Goal: Task Accomplishment & Management: Complete application form

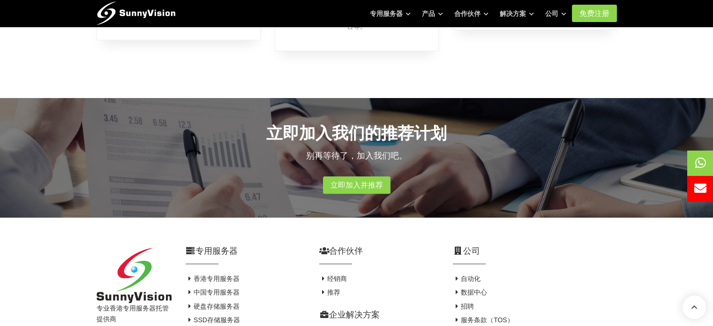
scroll to position [375, 0]
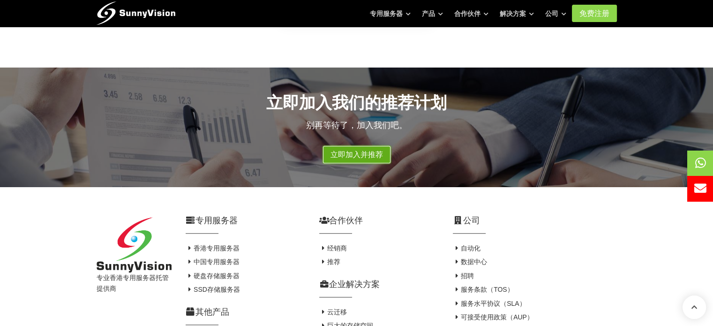
click at [356, 150] on font "立即加入并推荐" at bounding box center [356, 154] width 52 height 8
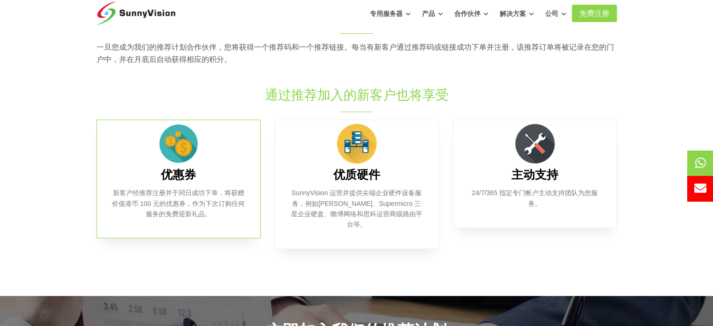
scroll to position [141, 0]
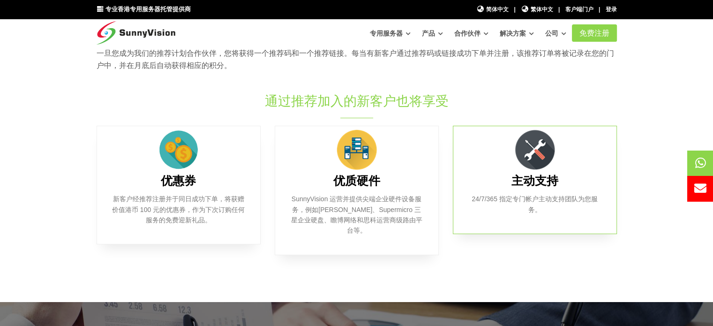
drag, startPoint x: 539, startPoint y: 127, endPoint x: 533, endPoint y: 129, distance: 5.8
click at [540, 127] on img at bounding box center [534, 149] width 47 height 47
drag, startPoint x: 116, startPoint y: 200, endPoint x: 190, endPoint y: 206, distance: 74.3
click at [190, 206] on font "新客户经推荐注册并于同日成功下单，将获赠价值港币 100 元的优惠券，作为下次订购任何服务的免费迎新礼品。" at bounding box center [178, 209] width 133 height 29
click at [224, 212] on font "新客户经推荐注册并于同日成功下单，将获赠价值港币 100 元的优惠券，作为下次订购任何服务的免费迎新礼品。" at bounding box center [178, 209] width 133 height 29
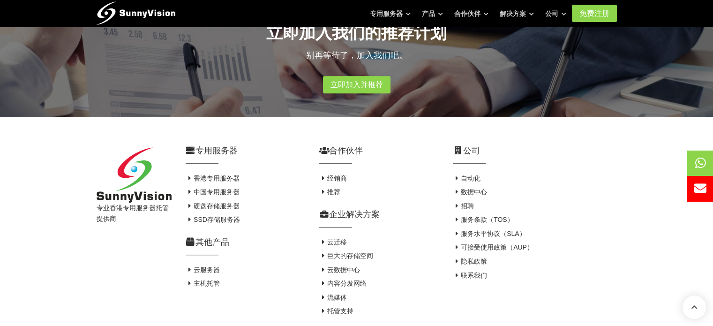
scroll to position [390, 0]
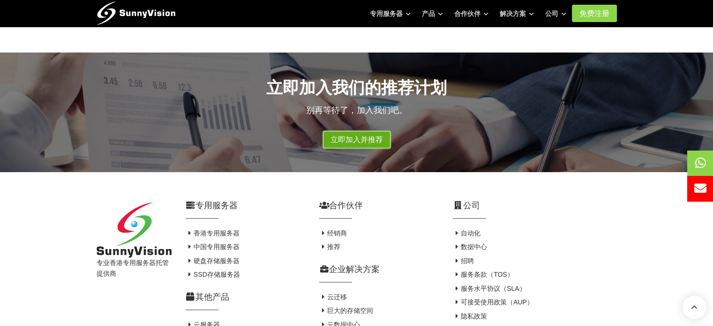
click at [364, 135] on font "立即加入并推荐" at bounding box center [356, 139] width 52 height 8
click at [589, 15] on font "免费注册" at bounding box center [594, 13] width 30 height 8
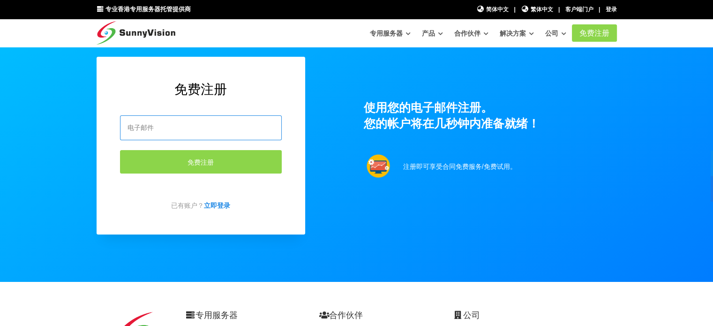
click at [193, 119] on input "email" at bounding box center [201, 127] width 162 height 25
type input "qq1558047453@gmail.com"
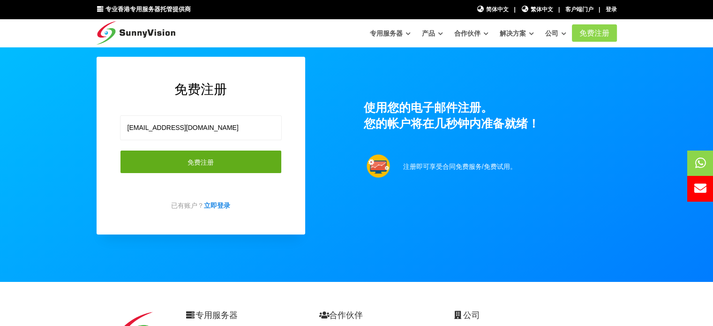
click at [204, 160] on font "免费注册" at bounding box center [200, 161] width 26 height 7
click at [213, 164] on font "免费注册" at bounding box center [200, 161] width 26 height 7
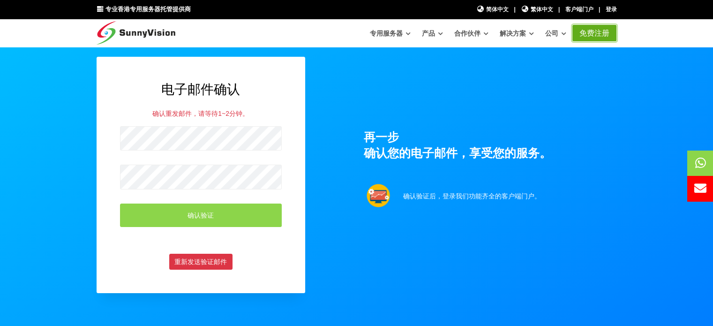
click at [596, 35] on font "免费注册" at bounding box center [594, 33] width 30 height 8
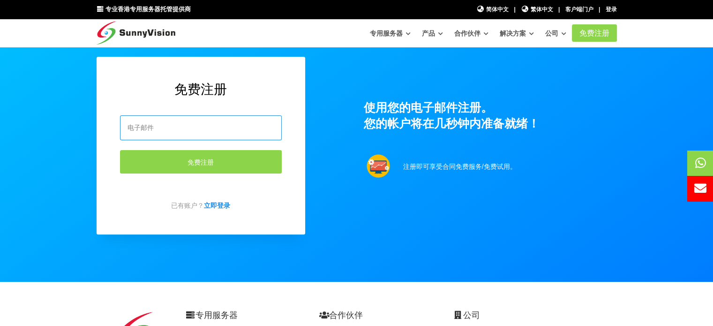
click at [176, 128] on input "email" at bounding box center [201, 127] width 162 height 25
type input "[EMAIL_ADDRESS][DOMAIN_NAME]"
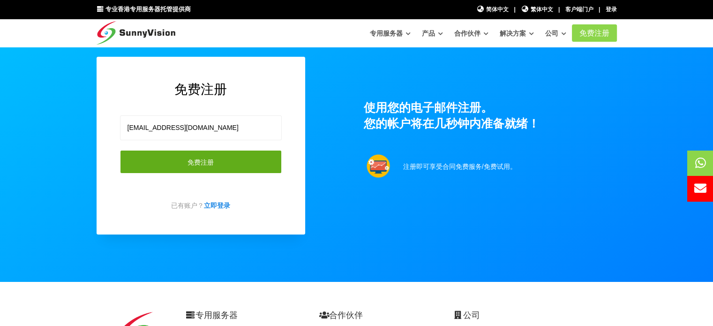
click at [195, 162] on font "免费注册" at bounding box center [200, 161] width 26 height 7
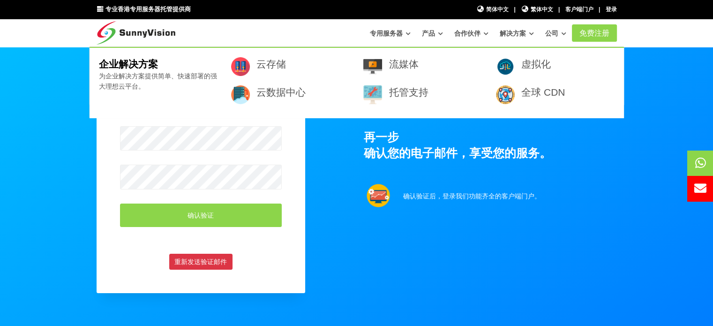
click at [663, 54] on div at bounding box center [356, 169] width 713 height 476
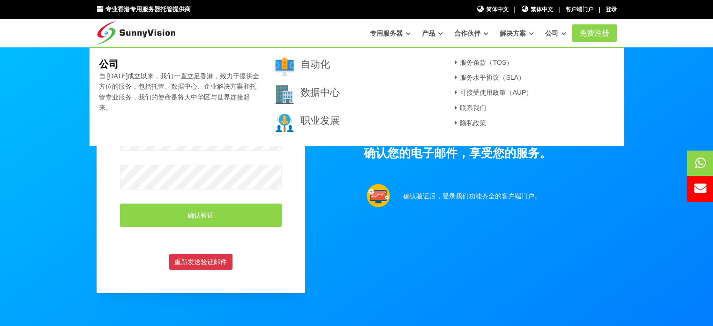
click at [666, 56] on div at bounding box center [356, 169] width 713 height 476
click at [294, 245] on div "电子邮件确认 确认重发邮件，请等待1~2分钟。 确认验证 重新发送验证邮件" at bounding box center [201, 175] width 208 height 236
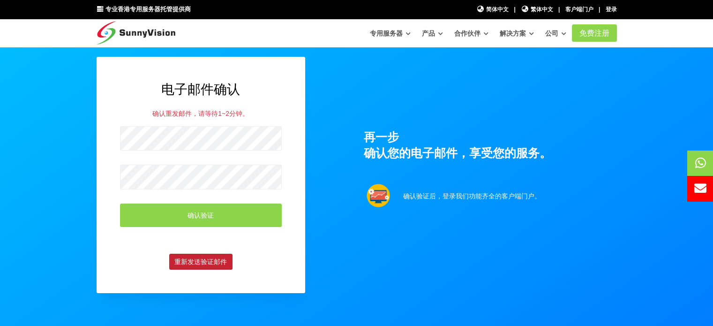
click at [212, 262] on font "重新发送验证邮件" at bounding box center [200, 261] width 52 height 7
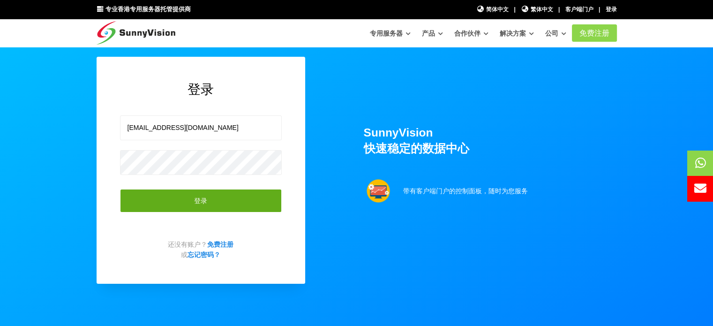
click at [176, 201] on button "登录" at bounding box center [201, 200] width 162 height 23
